Goal: Information Seeking & Learning: Learn about a topic

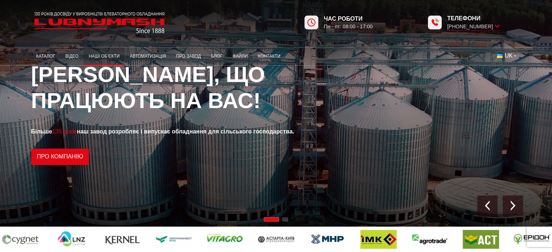
click at [109, 57] on link "Наші об’єкти" at bounding box center [104, 56] width 41 height 14
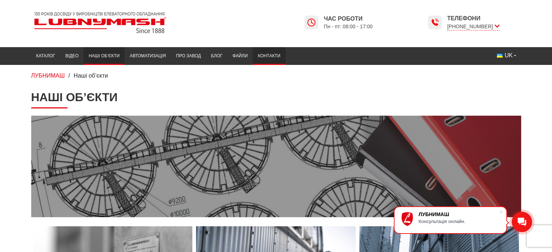
click at [272, 55] on link "Контакти" at bounding box center [269, 56] width 33 height 14
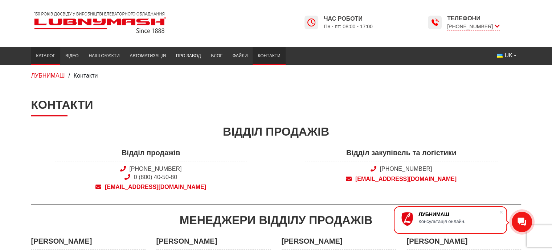
click at [48, 58] on link "Каталог" at bounding box center [45, 56] width 29 height 14
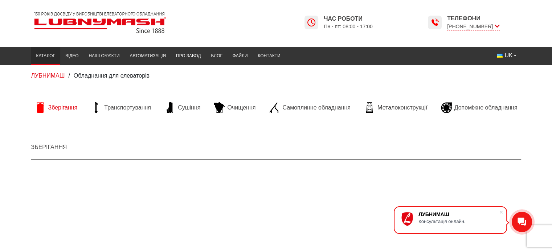
click at [57, 109] on span "Зберігання" at bounding box center [62, 108] width 29 height 8
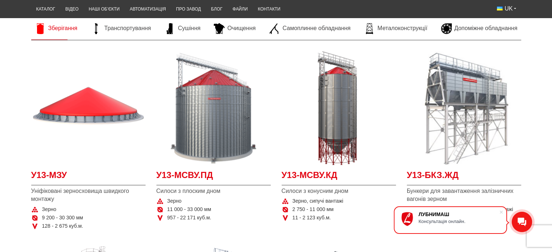
scroll to position [145, 0]
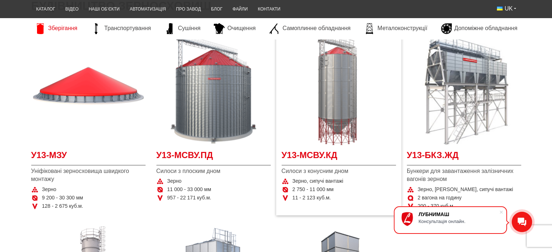
click at [340, 115] on img at bounding box center [339, 88] width 114 height 114
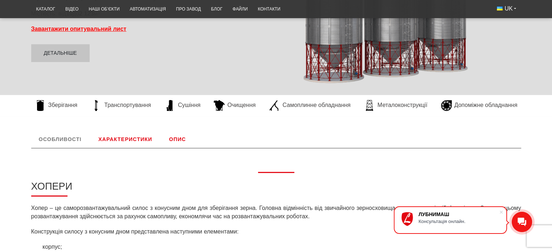
scroll to position [182, 0]
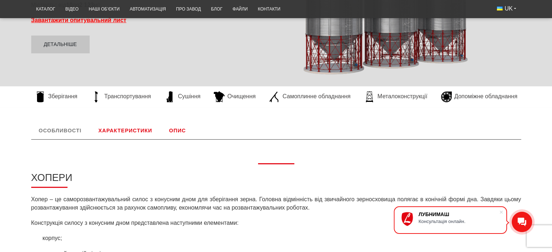
click at [115, 129] on link "Характеристики" at bounding box center [125, 130] width 69 height 17
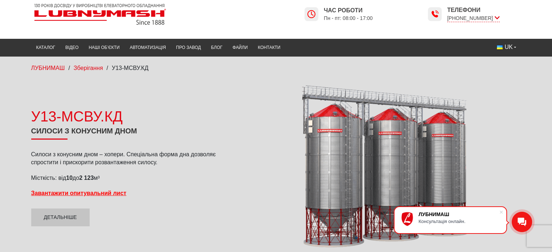
scroll to position [0, 0]
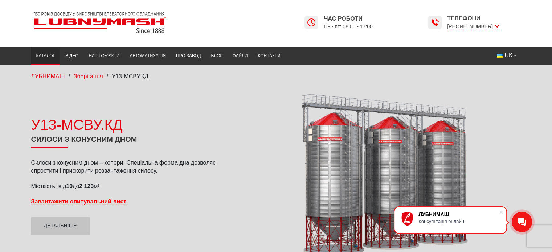
click at [46, 57] on link "Каталог" at bounding box center [45, 56] width 29 height 14
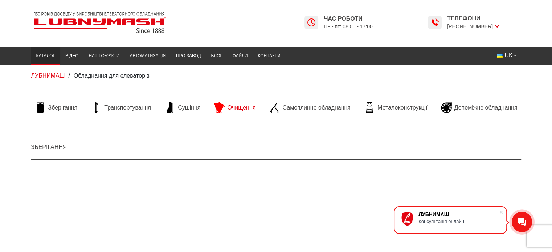
click at [234, 107] on span "Очищення" at bounding box center [241, 108] width 28 height 8
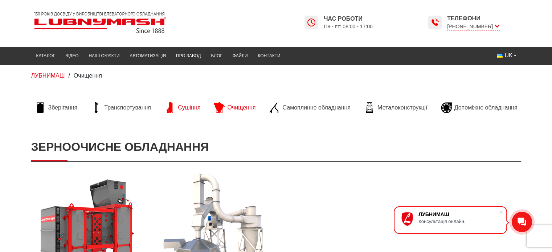
click at [192, 111] on span "Сушіння" at bounding box center [189, 108] width 23 height 8
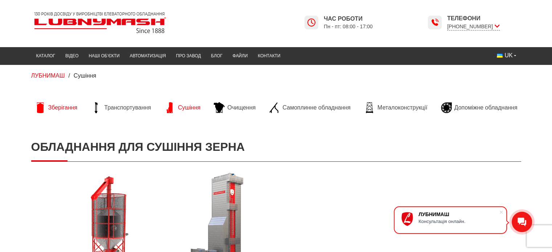
click at [57, 110] on span "Зберігання" at bounding box center [62, 108] width 29 height 8
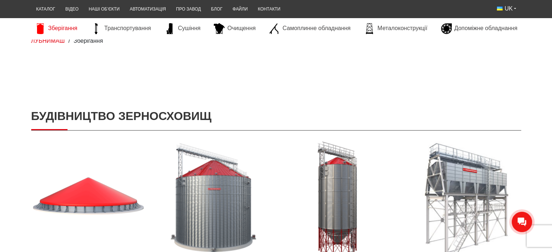
scroll to position [109, 0]
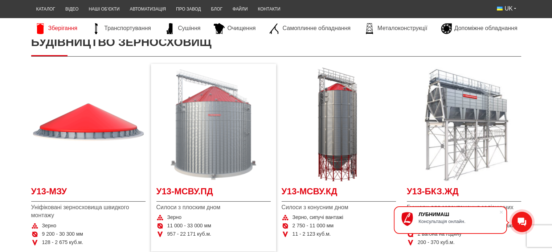
click at [200, 139] on img at bounding box center [214, 125] width 114 height 114
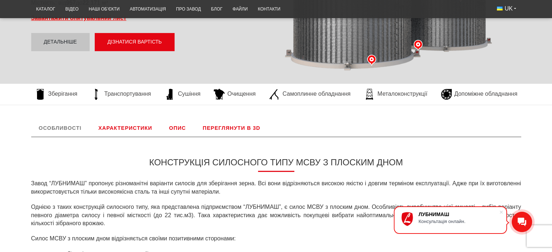
scroll to position [182, 0]
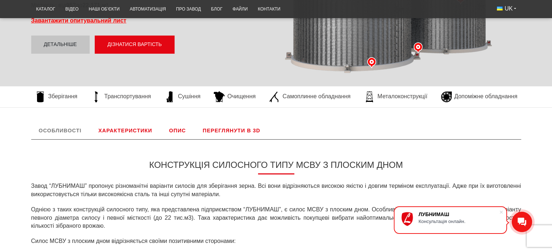
click at [122, 131] on link "Характеристики" at bounding box center [125, 130] width 69 height 17
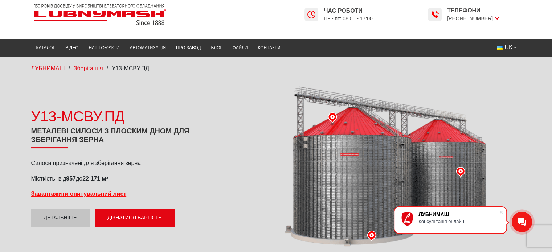
scroll to position [0, 0]
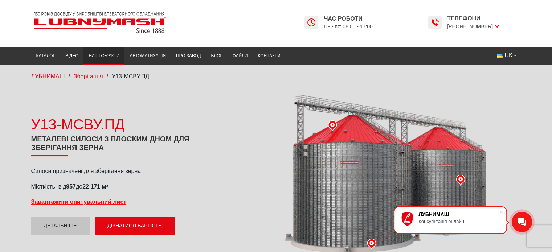
click at [105, 57] on link "Наші об’єкти" at bounding box center [104, 56] width 41 height 14
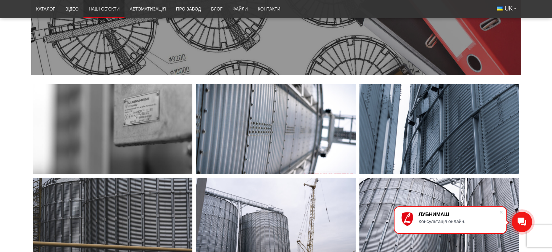
scroll to position [145, 0]
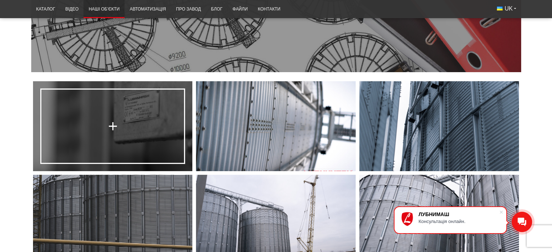
click at [122, 126] on link at bounding box center [113, 126] width 160 height 90
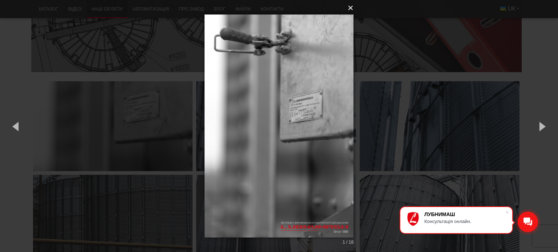
click at [349, 8] on button "×" at bounding box center [281, 8] width 149 height 16
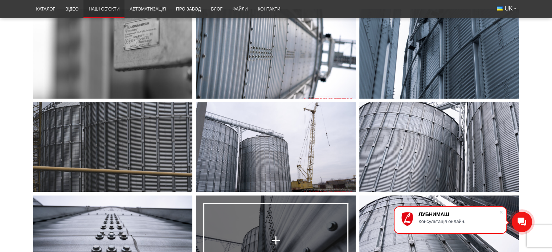
scroll to position [0, 0]
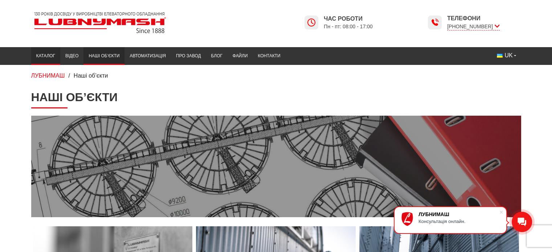
click at [41, 55] on link "Каталог" at bounding box center [45, 56] width 29 height 14
